Goal: Task Accomplishment & Management: Manage account settings

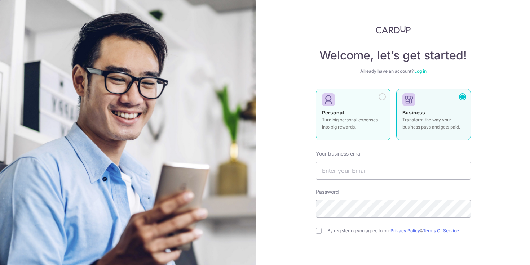
click at [359, 116] on p "Turn big personal expenses into big rewards." at bounding box center [353, 123] width 62 height 14
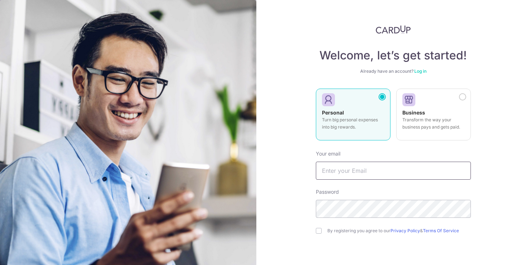
click at [338, 170] on input "text" at bounding box center [393, 171] width 155 height 18
type input "[EMAIL_ADDRESS][DOMAIN_NAME]"
click at [338, 199] on div "Password" at bounding box center [393, 204] width 155 height 30
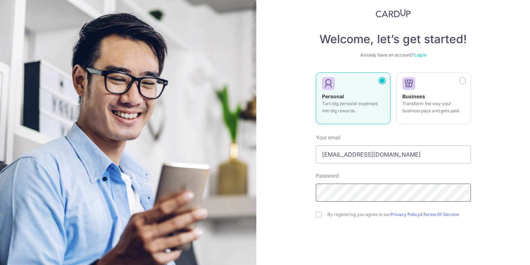
scroll to position [18, 0]
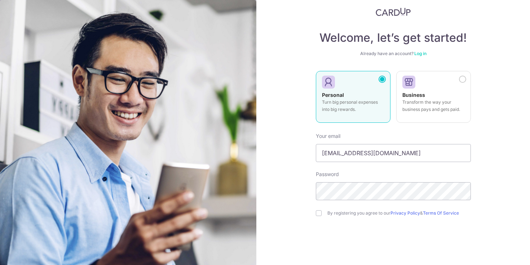
click at [314, 212] on div "Welcome, let’s get started! Already have an account? Log in Personal Turn big p…" at bounding box center [393, 132] width 274 height 265
click at [318, 213] on input "checkbox" at bounding box center [319, 214] width 6 height 6
checkbox input "true"
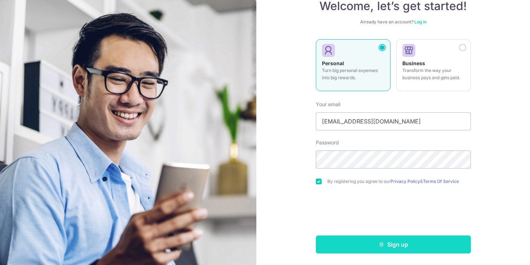
click at [368, 246] on button "Sign up" at bounding box center [393, 245] width 155 height 18
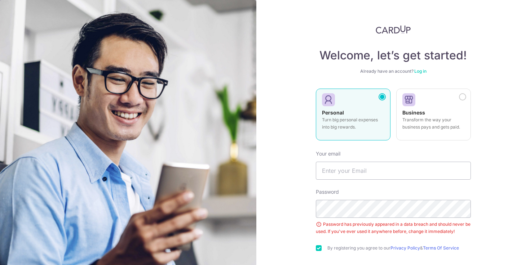
scroll to position [67, 0]
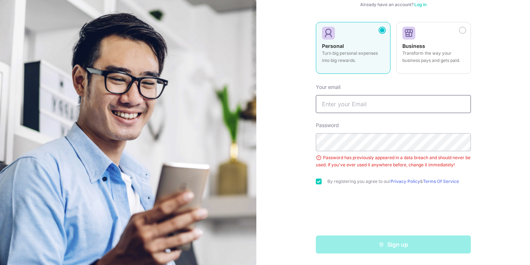
click at [360, 101] on input "text" at bounding box center [393, 104] width 155 height 18
click at [353, 107] on input "text" at bounding box center [393, 104] width 155 height 18
type input "Ngelin.1999@gmail.com"
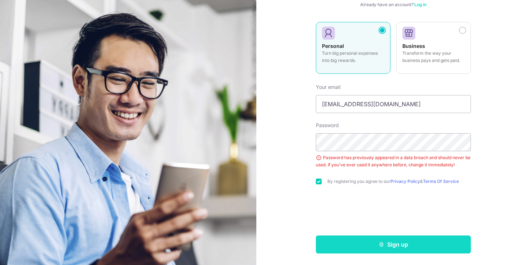
click at [353, 247] on button "Sign up" at bounding box center [393, 245] width 155 height 18
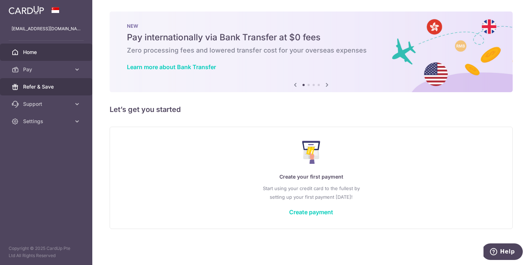
click at [42, 92] on link "Refer & Save" at bounding box center [46, 86] width 92 height 17
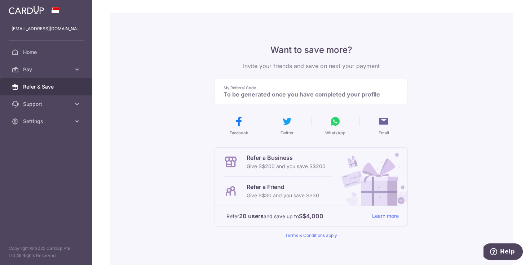
scroll to position [26, 0]
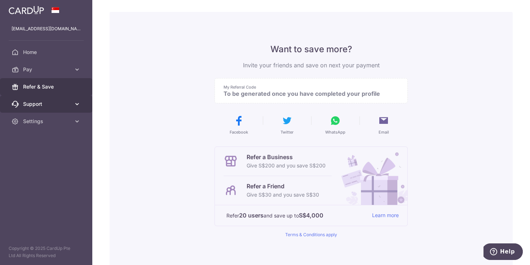
click at [50, 105] on span "Support" at bounding box center [47, 104] width 48 height 7
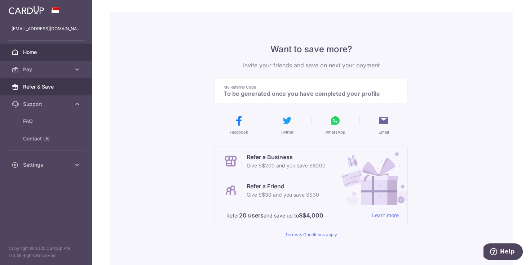
click at [44, 55] on span "Home" at bounding box center [47, 52] width 48 height 7
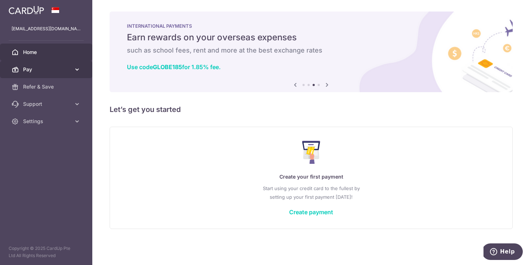
click at [34, 73] on link "Pay" at bounding box center [46, 69] width 92 height 17
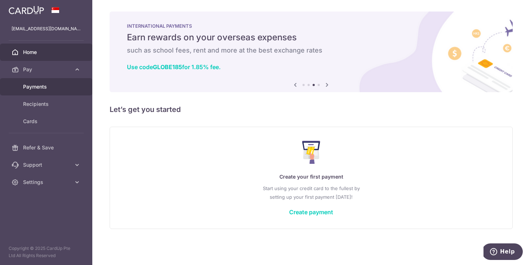
click at [32, 84] on span "Payments" at bounding box center [47, 86] width 48 height 7
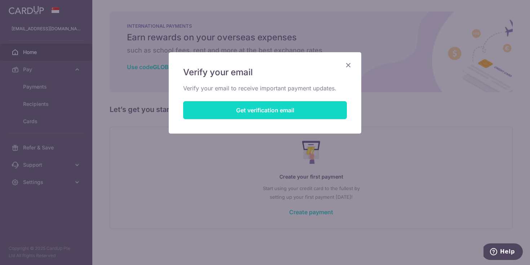
click at [264, 105] on button "Get verification email" at bounding box center [265, 110] width 164 height 18
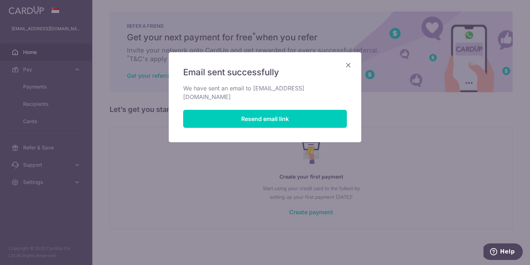
click at [351, 65] on icon "Close" at bounding box center [348, 65] width 9 height 9
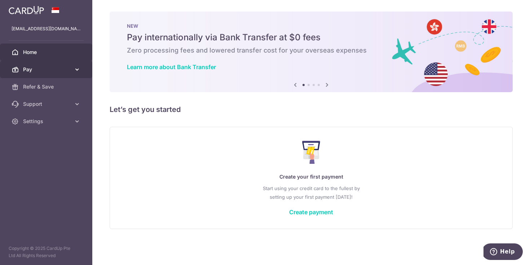
click at [35, 73] on span "Pay" at bounding box center [47, 69] width 48 height 7
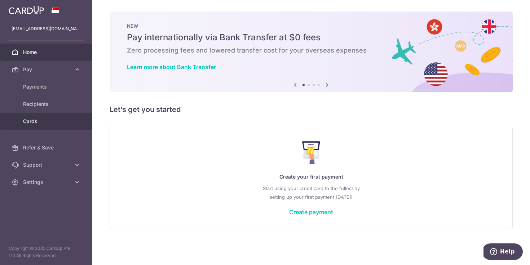
click at [45, 125] on link "Cards" at bounding box center [46, 121] width 92 height 17
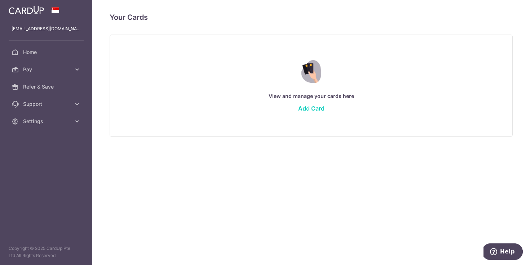
click at [310, 112] on div "View and manage your cards here Add Card" at bounding box center [311, 85] width 385 height 62
click at [307, 108] on link "Add Card" at bounding box center [311, 108] width 26 height 7
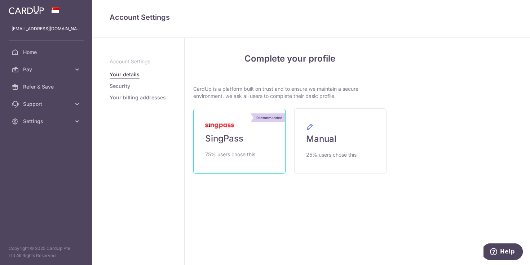
click at [247, 137] on link "Recommended SingPass 75% users chose this" at bounding box center [239, 141] width 92 height 65
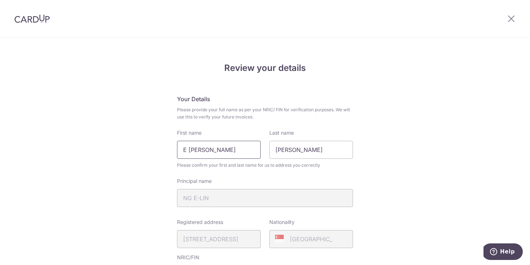
click at [188, 150] on input "E [PERSON_NAME]" at bounding box center [219, 150] width 84 height 18
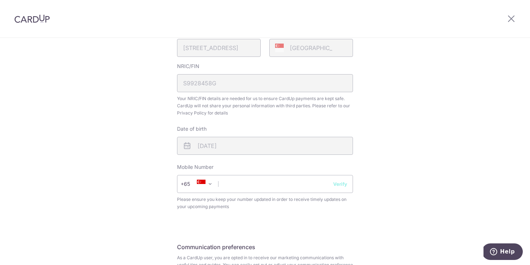
scroll to position [199, 0]
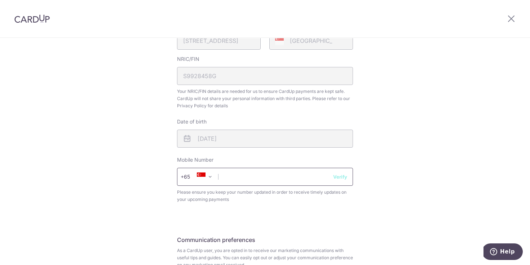
type input "E-Lin"
click at [242, 181] on input "text" at bounding box center [265, 177] width 176 height 18
type input "84481401"
select select "65"
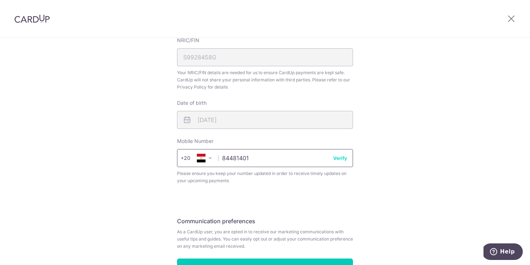
scroll to position [224, 0]
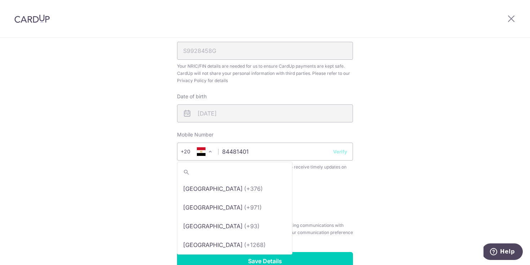
click at [208, 154] on span at bounding box center [210, 151] width 9 height 9
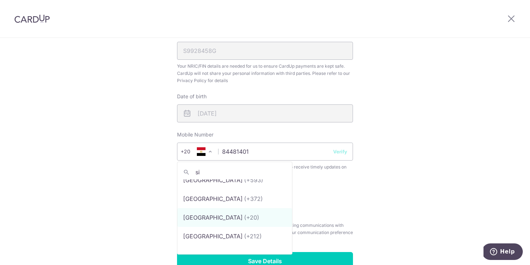
scroll to position [0, 0]
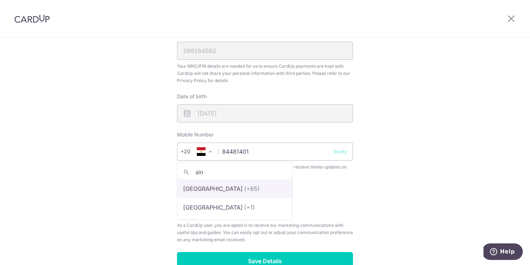
type input "sin"
select select "199"
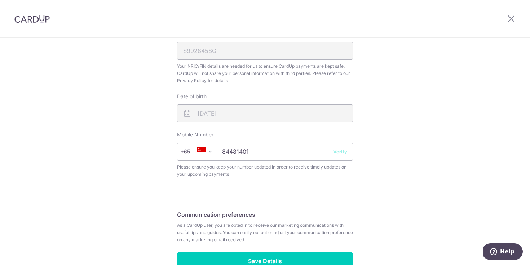
scroll to position [269, 0]
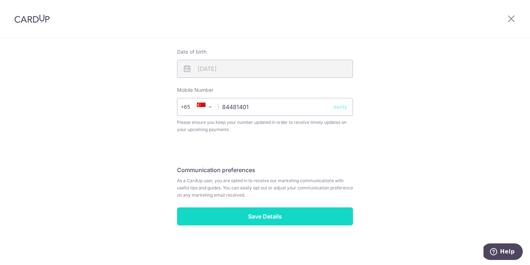
click at [236, 220] on input "Save Details" at bounding box center [265, 217] width 176 height 18
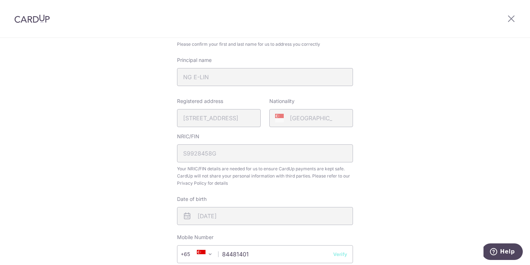
scroll to position [56, 0]
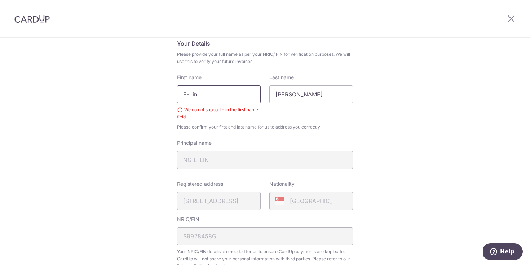
click at [191, 94] on input "E-Lin" at bounding box center [219, 94] width 84 height 18
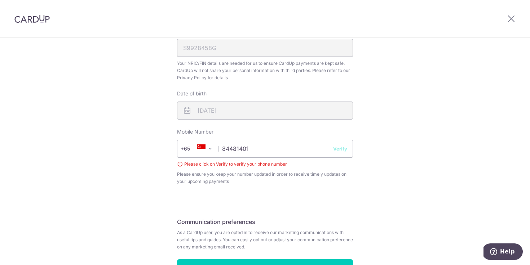
scroll to position [278, 0]
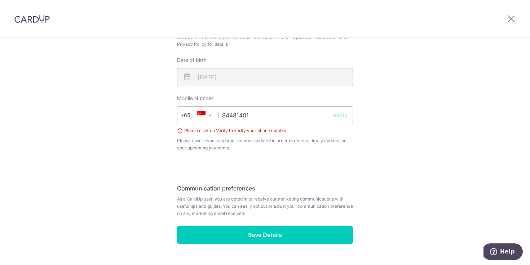
type input "Elin"
click at [340, 114] on button "Verify" at bounding box center [340, 115] width 14 height 7
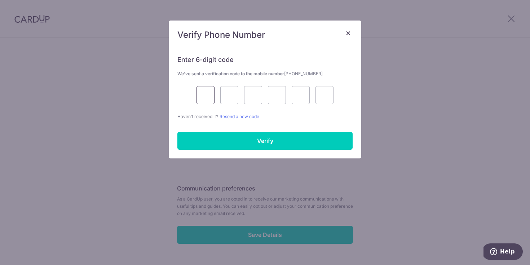
click at [204, 92] on input "text" at bounding box center [205, 95] width 18 height 18
type input "9"
type input "3"
type input "2"
type input "6"
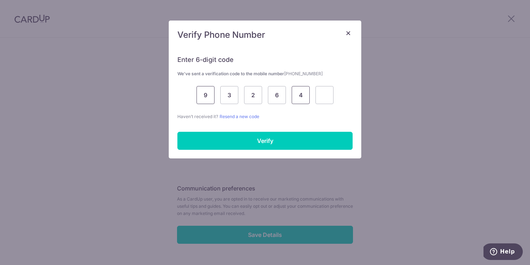
type input "4"
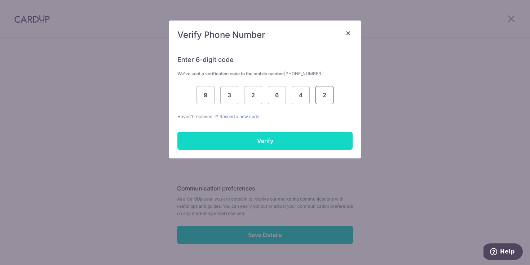
type input "2"
click at [225, 144] on input "Verify" at bounding box center [264, 141] width 175 height 18
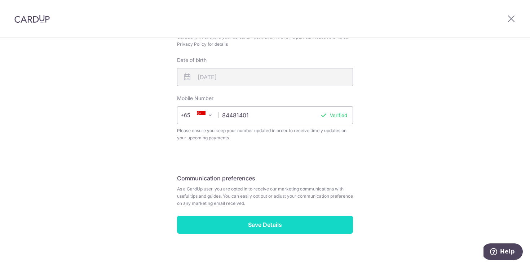
click at [274, 234] on input "Save Details" at bounding box center [265, 225] width 176 height 18
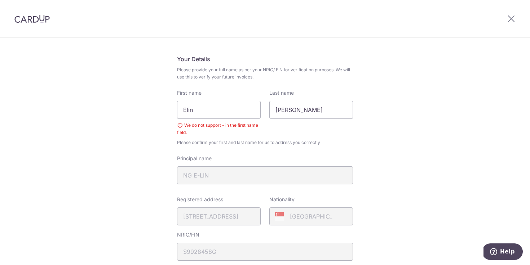
scroll to position [38, 0]
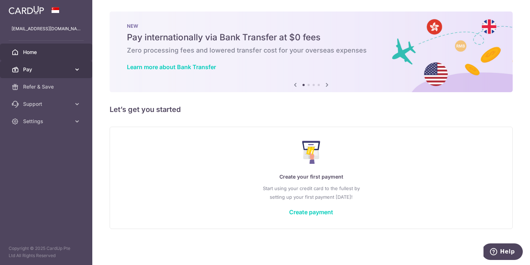
click at [41, 66] on span "Pay" at bounding box center [47, 69] width 48 height 7
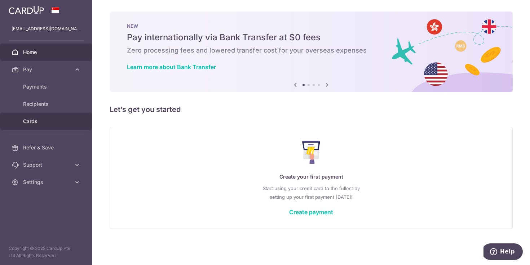
click at [41, 118] on span "Cards" at bounding box center [47, 121] width 48 height 7
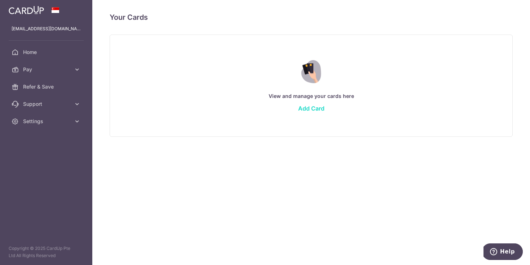
click at [308, 105] on link "Add Card" at bounding box center [311, 108] width 26 height 7
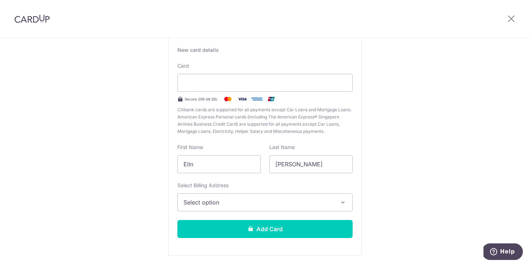
scroll to position [53, 0]
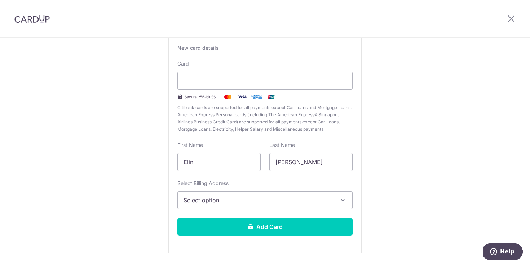
click at [252, 202] on span "Select option" at bounding box center [258, 200] width 150 height 9
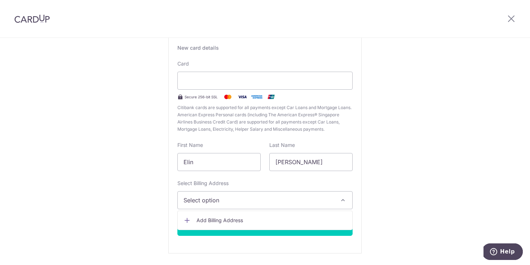
click at [235, 220] on span "Add Billing Address" at bounding box center [271, 220] width 150 height 7
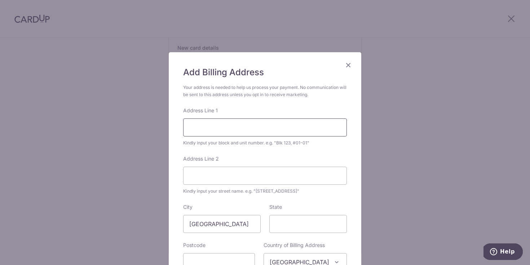
click at [239, 133] on input "Address Line 1" at bounding box center [265, 128] width 164 height 18
type input "125 125 Bukit Merah View"
type input "151125"
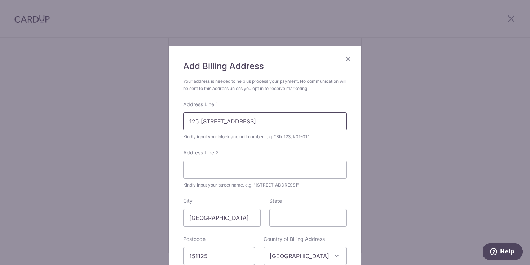
click at [267, 119] on input "125 125 Bukit Merah View" at bounding box center [265, 121] width 164 height 18
type input "125 Bukit Merah View #05-382"
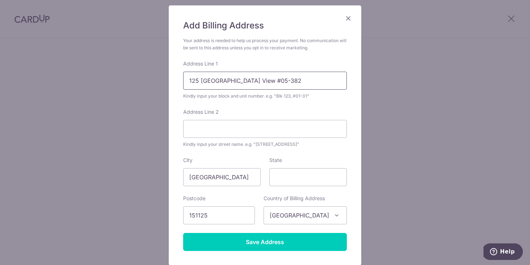
scroll to position [48, 0]
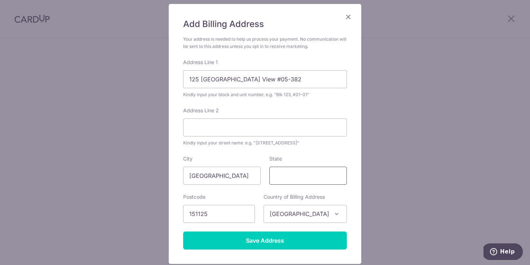
click at [291, 180] on input "State" at bounding box center [308, 176] width 78 height 18
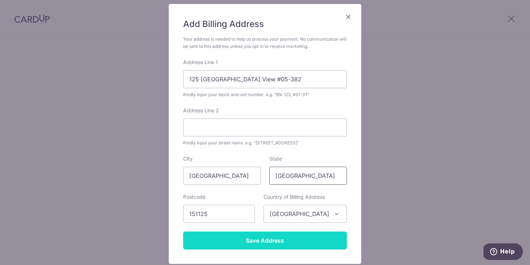
type input "[GEOGRAPHIC_DATA]"
click at [288, 242] on input "Save Address" at bounding box center [265, 241] width 164 height 18
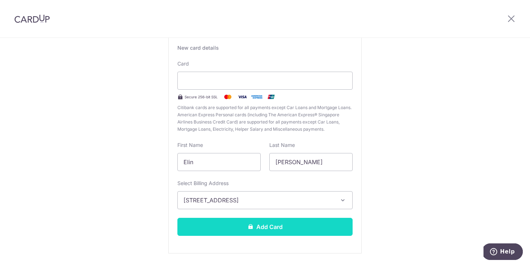
click at [276, 221] on button "Add Card" at bounding box center [264, 227] width 175 height 18
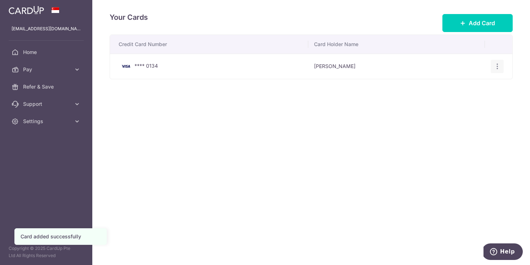
click at [497, 67] on icon "button" at bounding box center [498, 67] width 8 height 8
click at [467, 84] on span "View/Edit" at bounding box center [472, 86] width 49 height 9
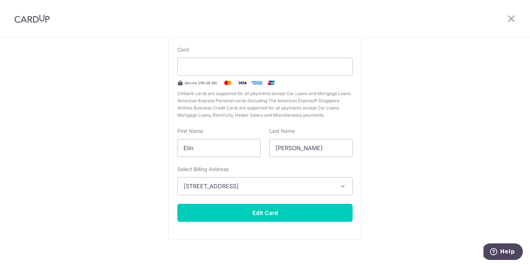
scroll to position [67, 0]
